Goal: Communication & Community: Ask a question

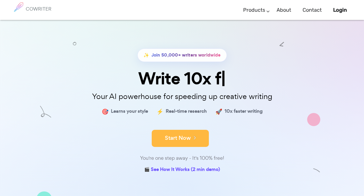
click at [186, 138] on button "Start Now" at bounding box center [180, 138] width 57 height 17
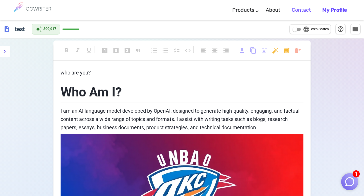
click at [299, 7] on link "Contact" at bounding box center [301, 10] width 19 height 17
